Goal: Transaction & Acquisition: Download file/media

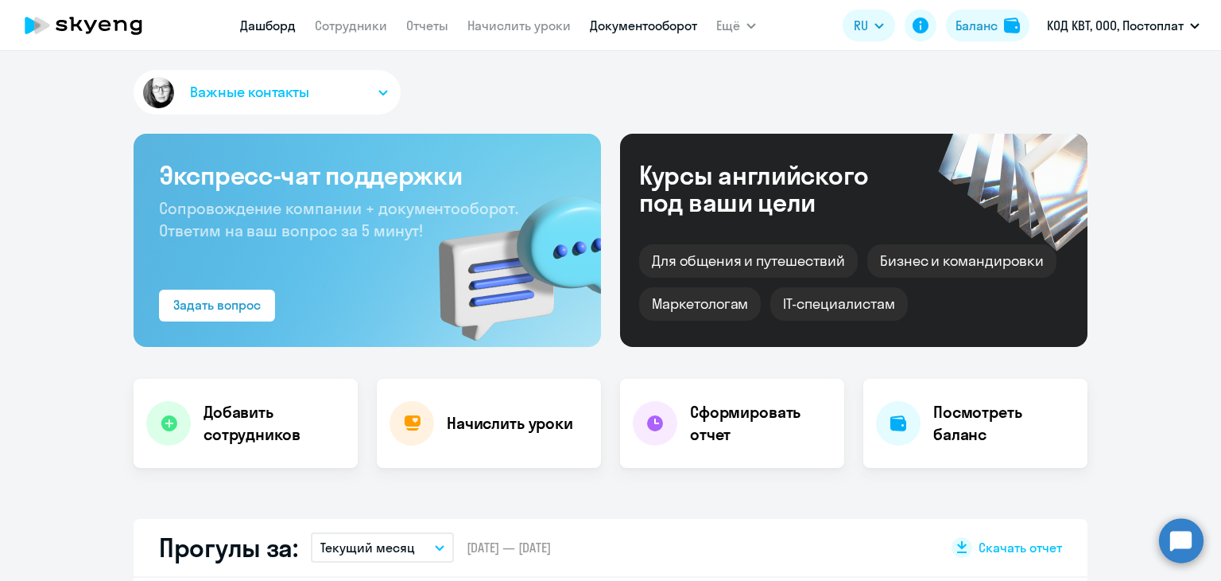
click at [662, 26] on link "Документооборот" at bounding box center [643, 25] width 107 height 16
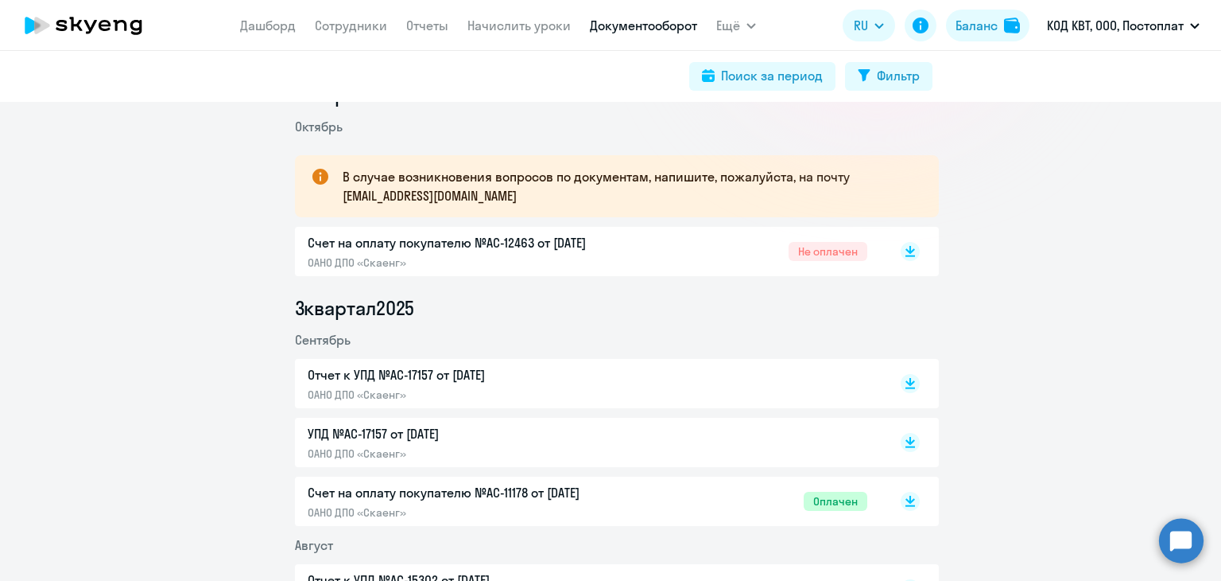
scroll to position [159, 0]
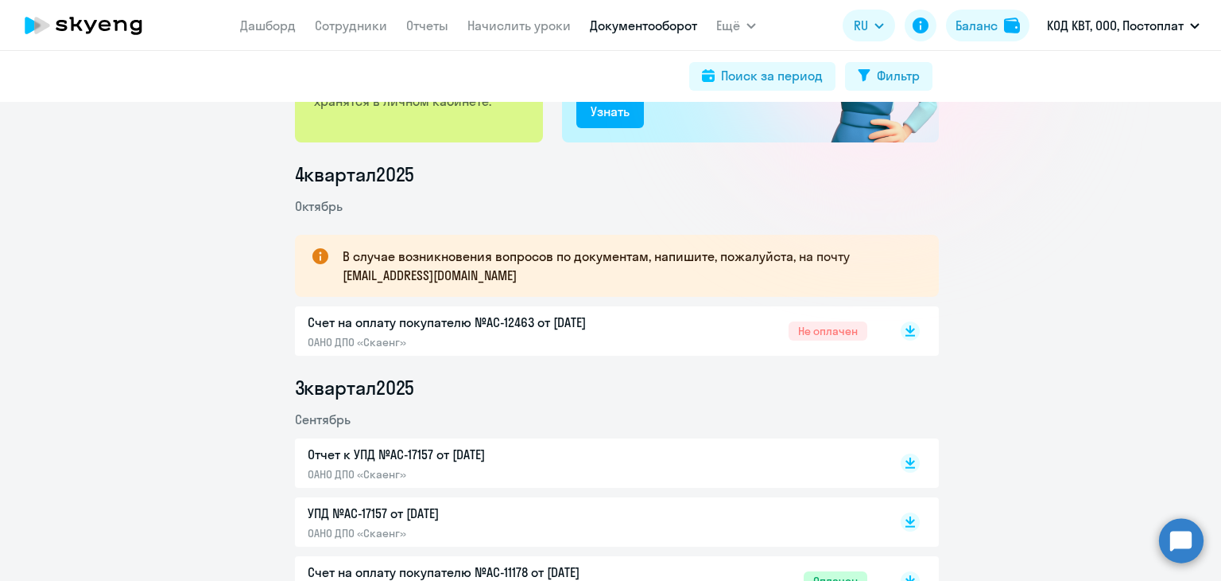
click at [384, 451] on p "Отчет к УПД №AC-17157 от [DATE]" at bounding box center [475, 454] width 334 height 19
click at [910, 459] on rect at bounding box center [910, 462] width 19 height 19
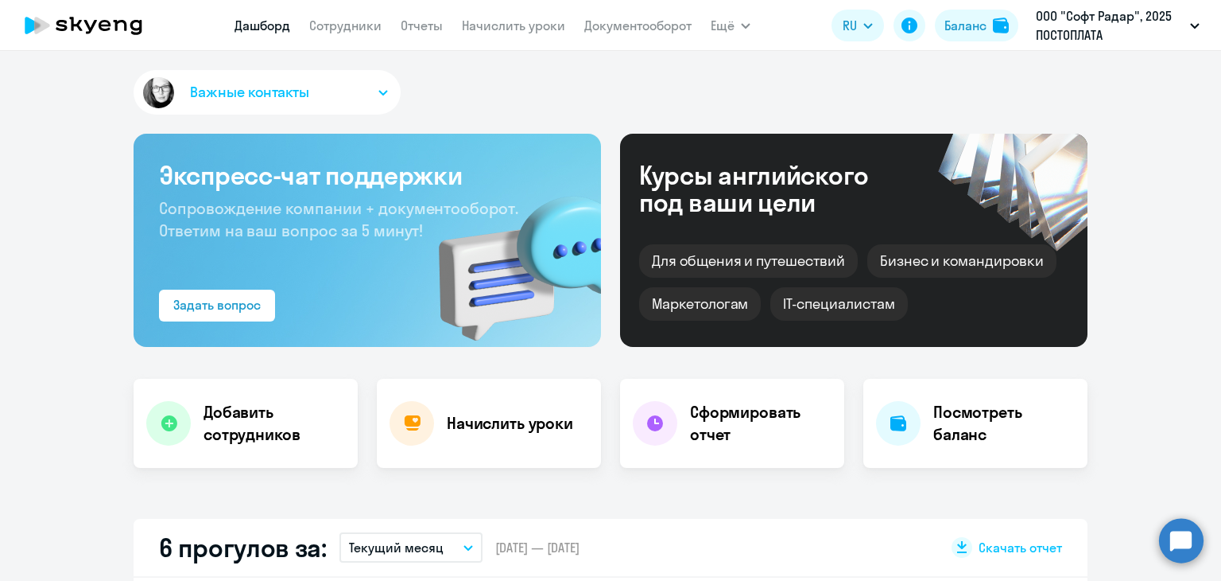
select select "30"
